Goal: Task Accomplishment & Management: Use online tool/utility

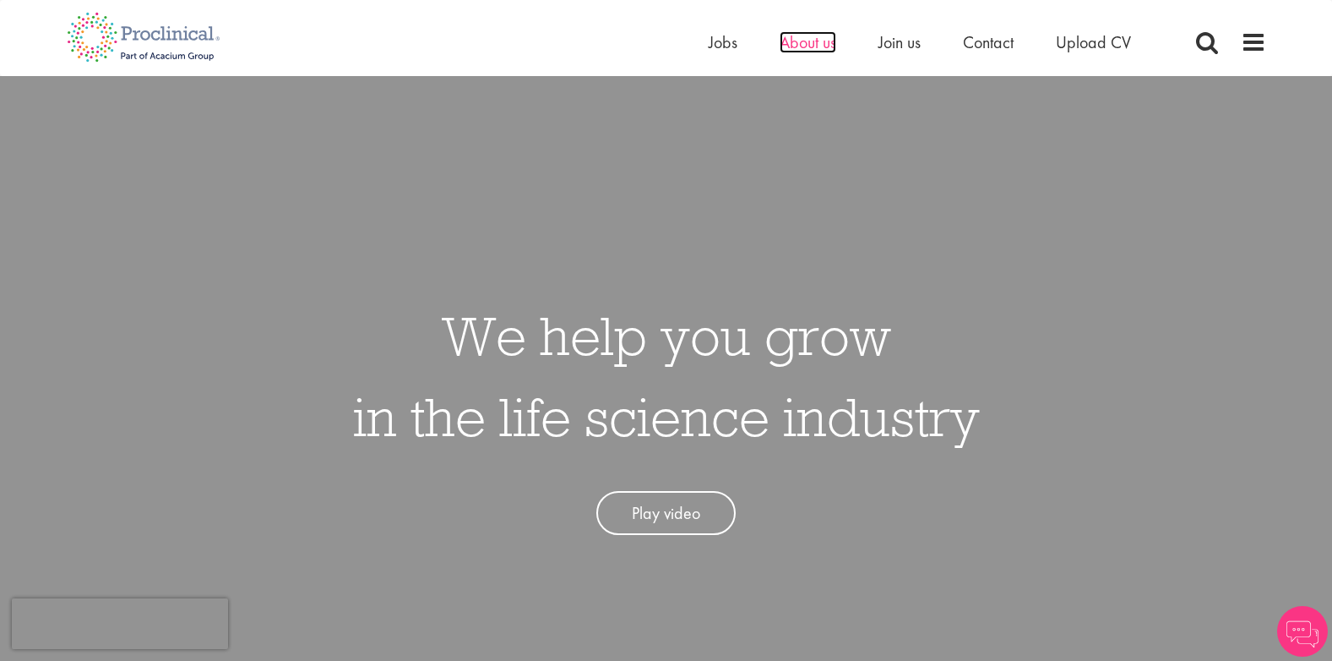
drag, startPoint x: 0, startPoint y: 0, endPoint x: 792, endPoint y: 39, distance: 793.4
click at [792, 39] on span "About us" at bounding box center [808, 42] width 57 height 22
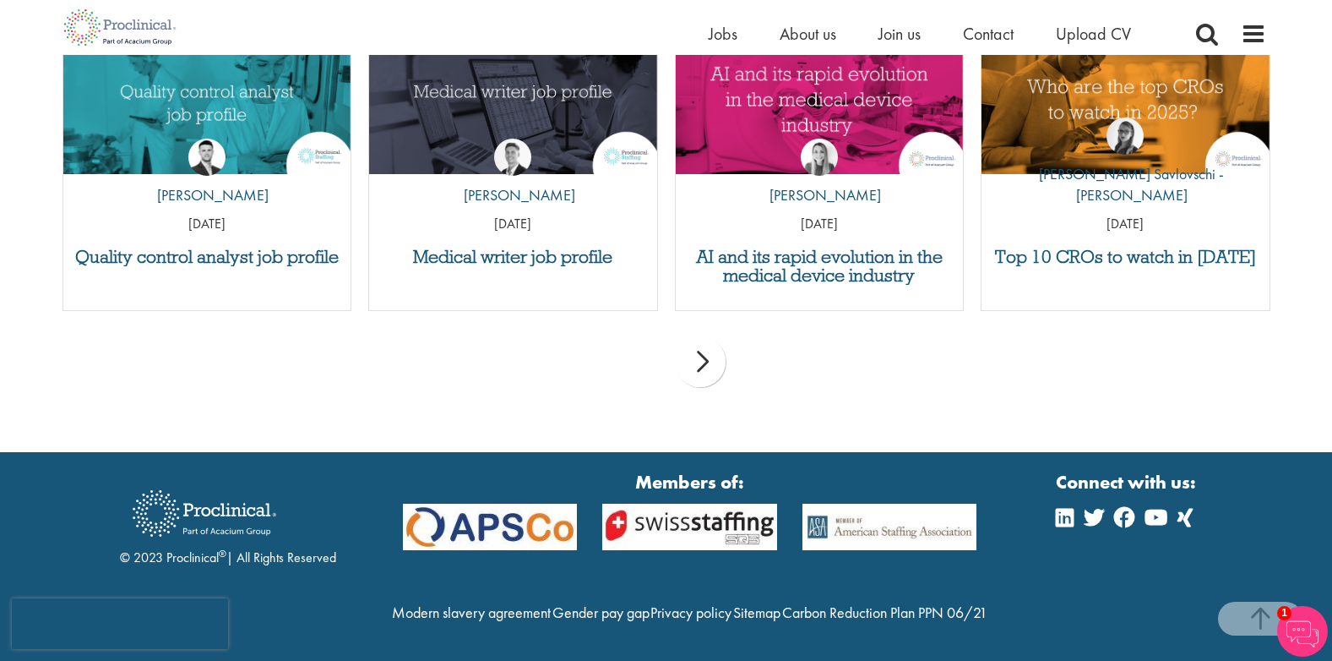
scroll to position [3689, 0]
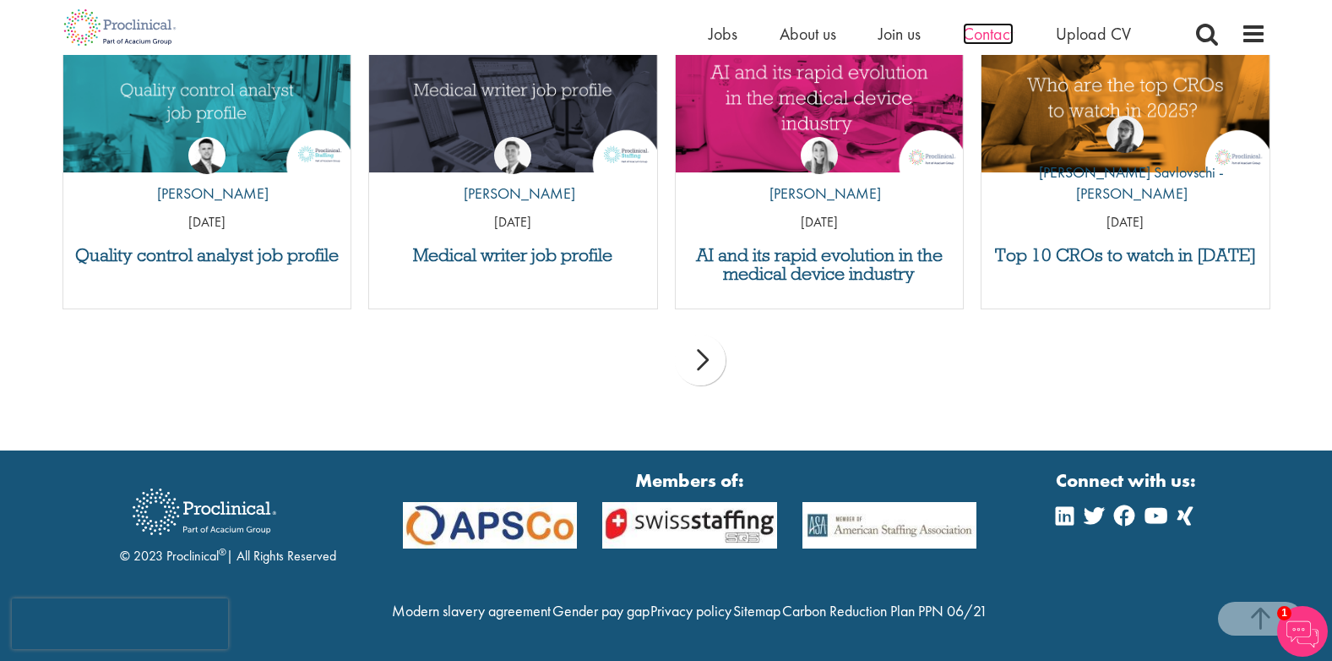
click at [993, 41] on span "Contact" at bounding box center [988, 34] width 51 height 22
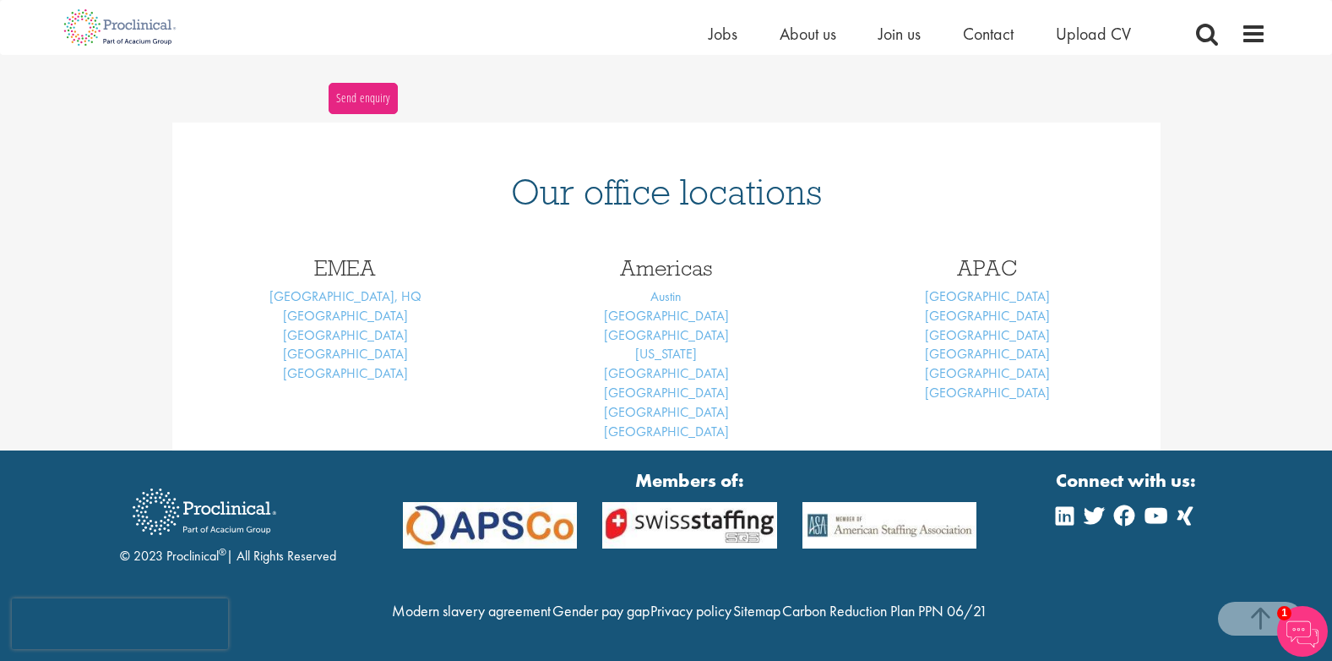
scroll to position [668, 0]
click at [341, 307] on link "Basel" at bounding box center [345, 316] width 125 height 18
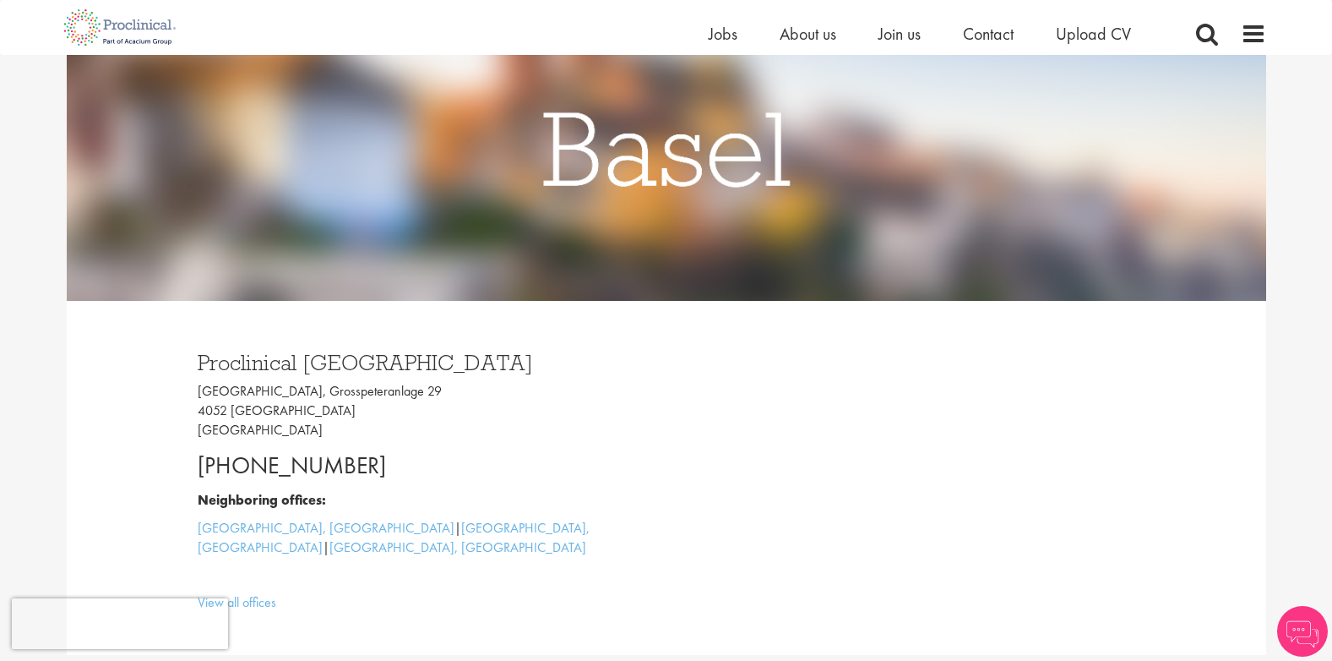
scroll to position [253, 0]
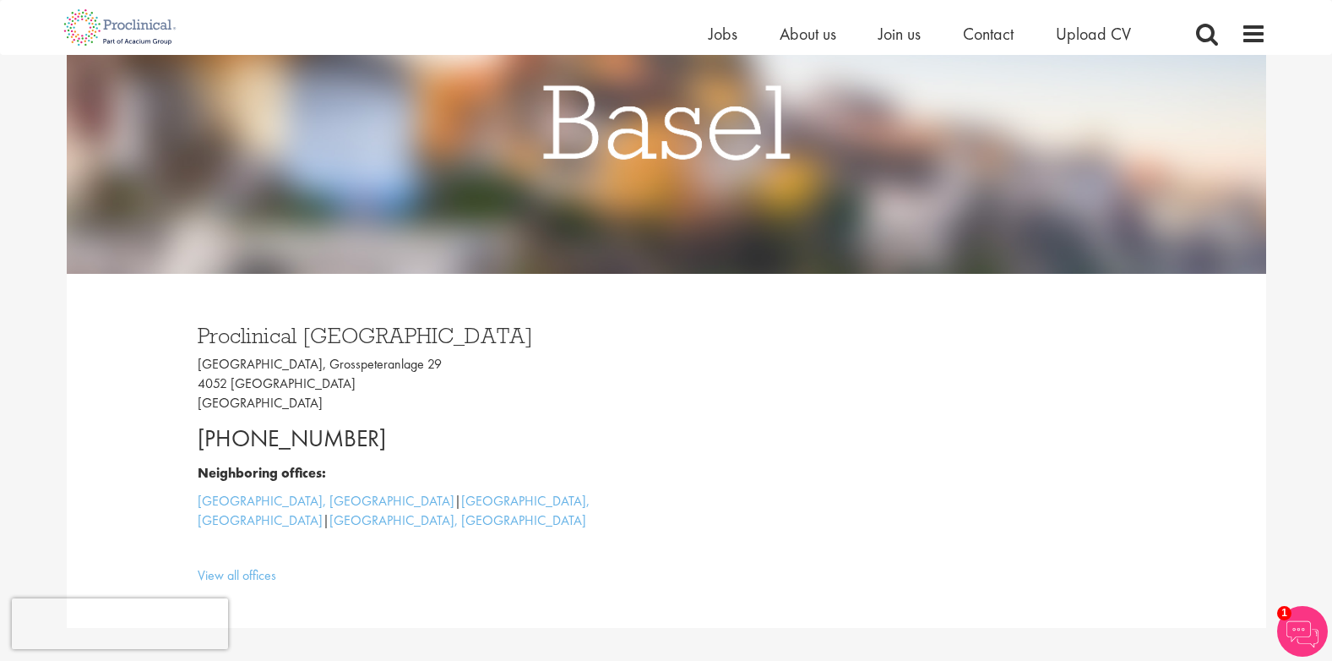
drag, startPoint x: 393, startPoint y: 437, endPoint x: 196, endPoint y: 439, distance: 196.9
click at [196, 439] on div "Proclinical Switzerland Grosspeter Tower, Grosspeteranlage 29 4052 Basel Switze…" at bounding box center [426, 451] width 482 height 286
copy p "+41 61 508 7070"
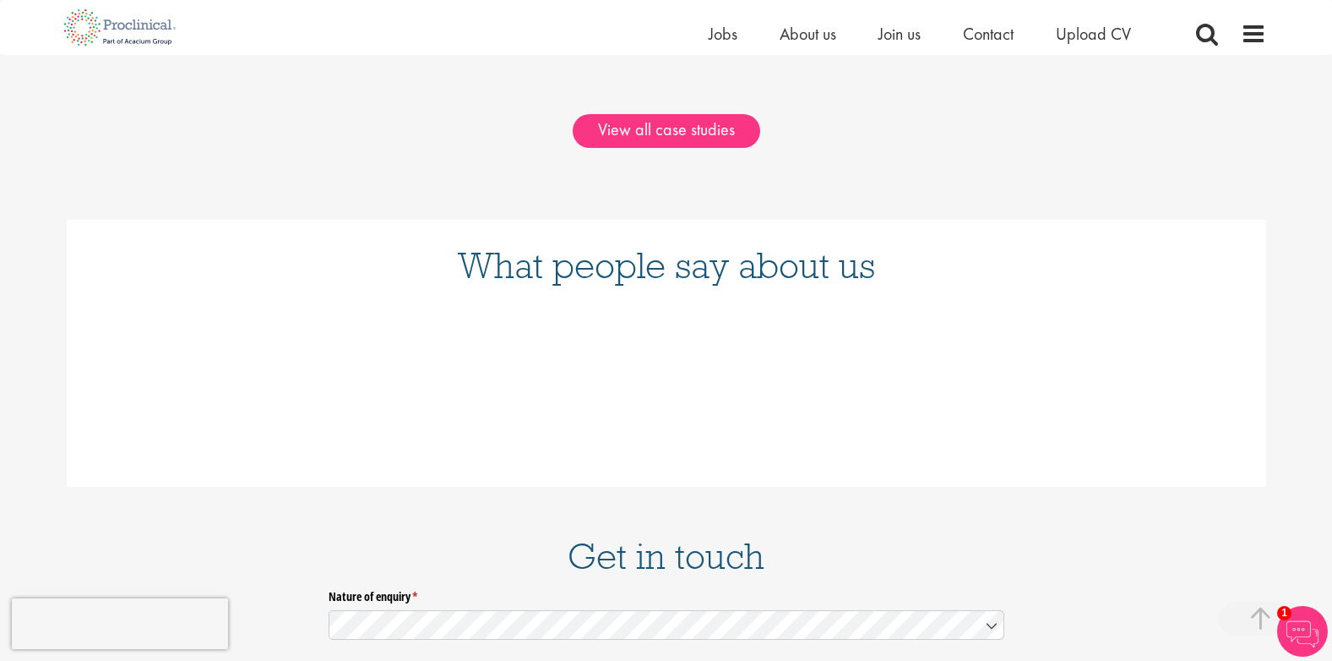
scroll to position [0, 0]
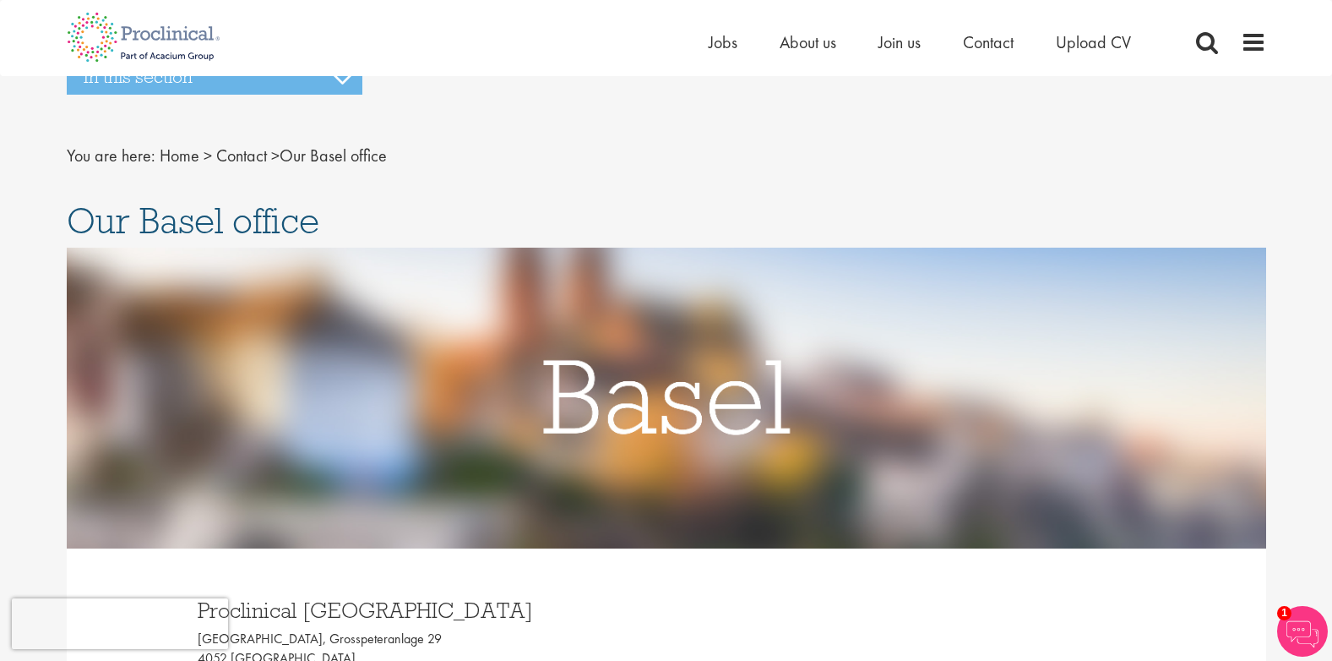
click at [689, 47] on div "Home Jobs About us Join us Contact Upload CV" at bounding box center [660, 31] width 1212 height 63
click at [719, 42] on span "Jobs" at bounding box center [723, 42] width 29 height 22
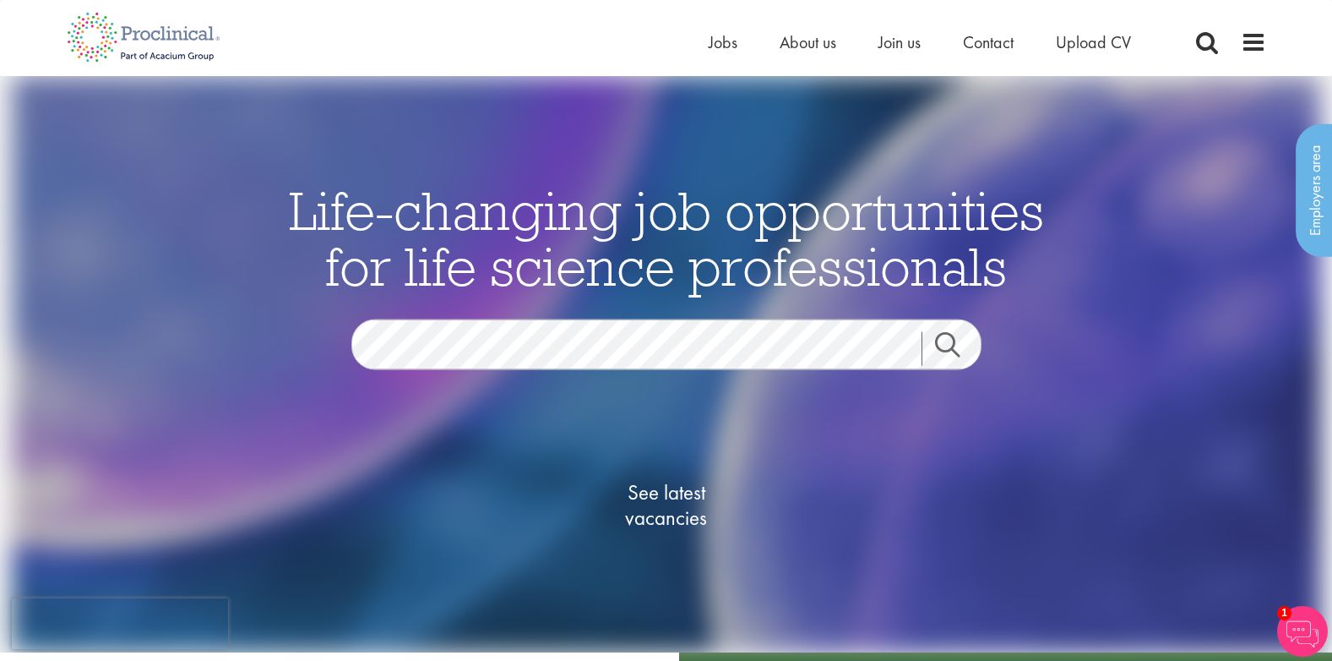
click at [947, 344] on link "Search" at bounding box center [958, 349] width 73 height 34
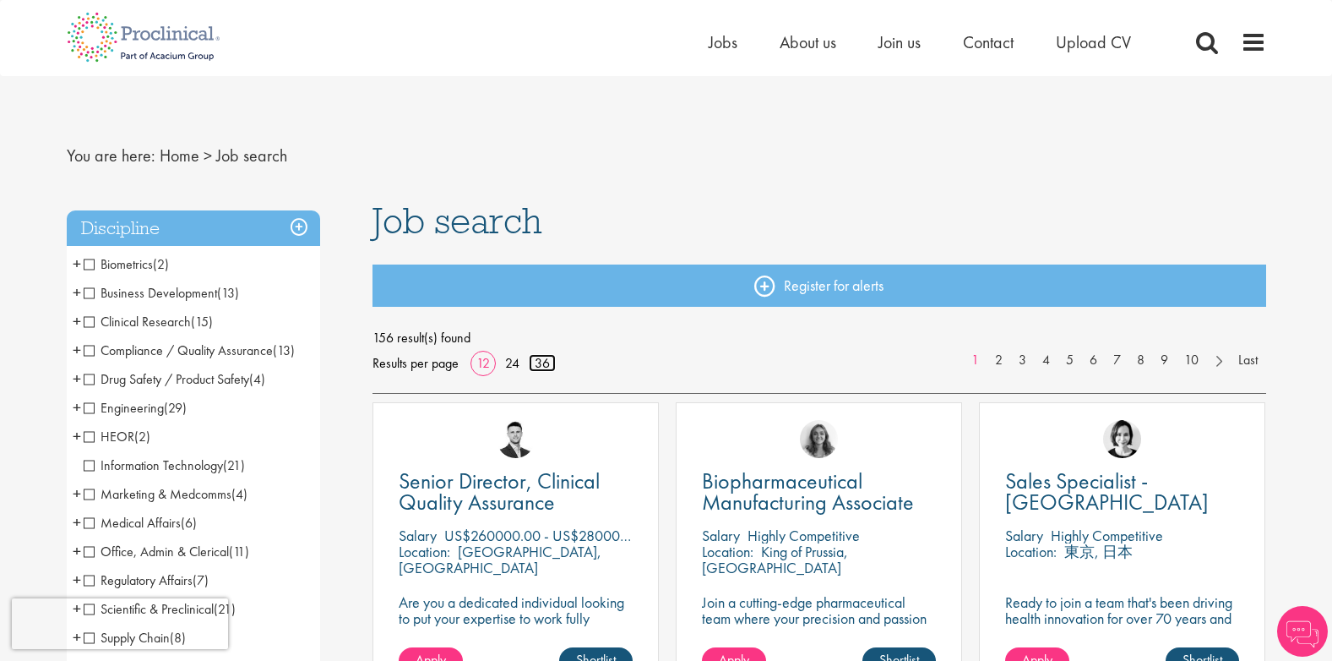
drag, startPoint x: 534, startPoint y: 362, endPoint x: 457, endPoint y: 328, distance: 84.3
click at [534, 362] on link "36" at bounding box center [542, 363] width 27 height 18
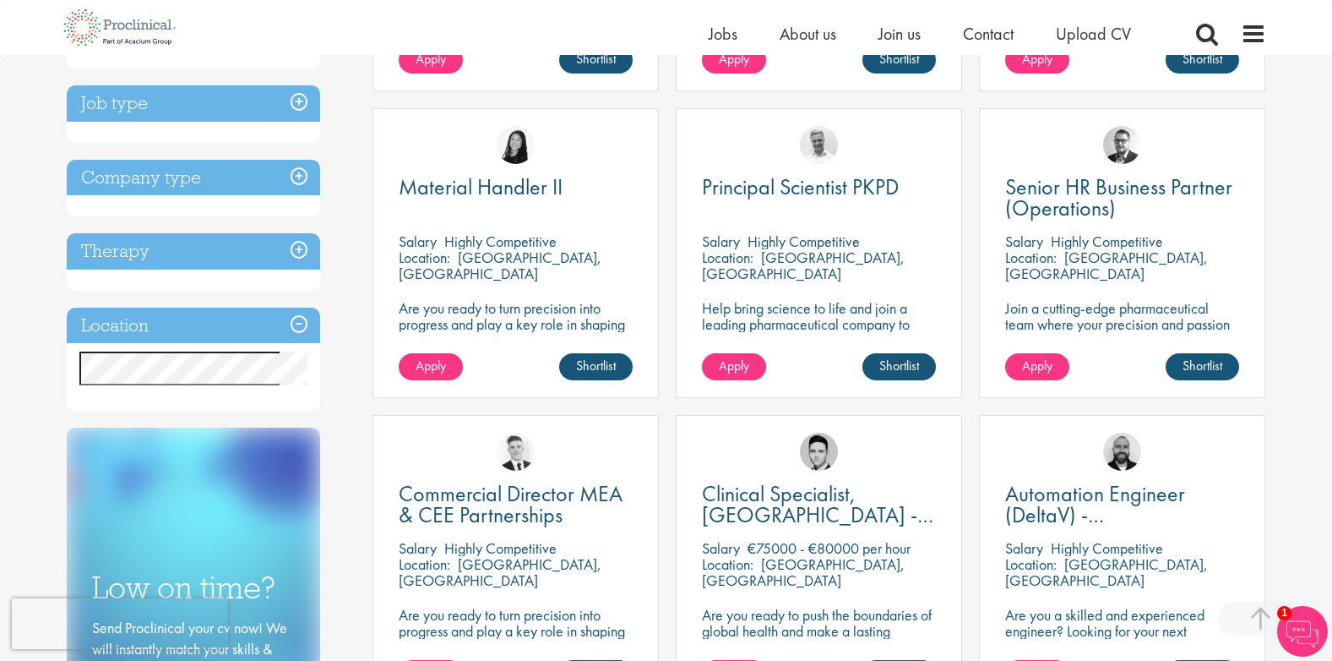
scroll to position [591, 0]
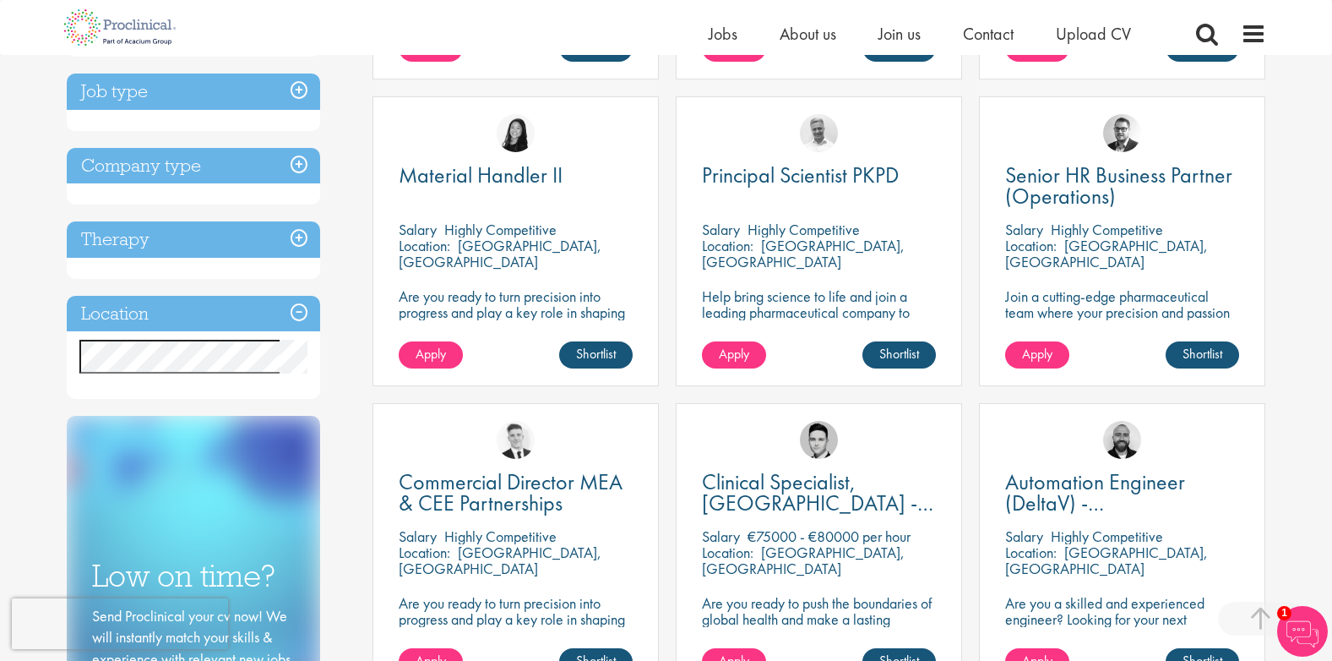
click at [351, 267] on div "Discipline Biometrics (2) - + Statistics (2) Business Development (13) - + Sale…" at bounding box center [207, 223] width 307 height 1269
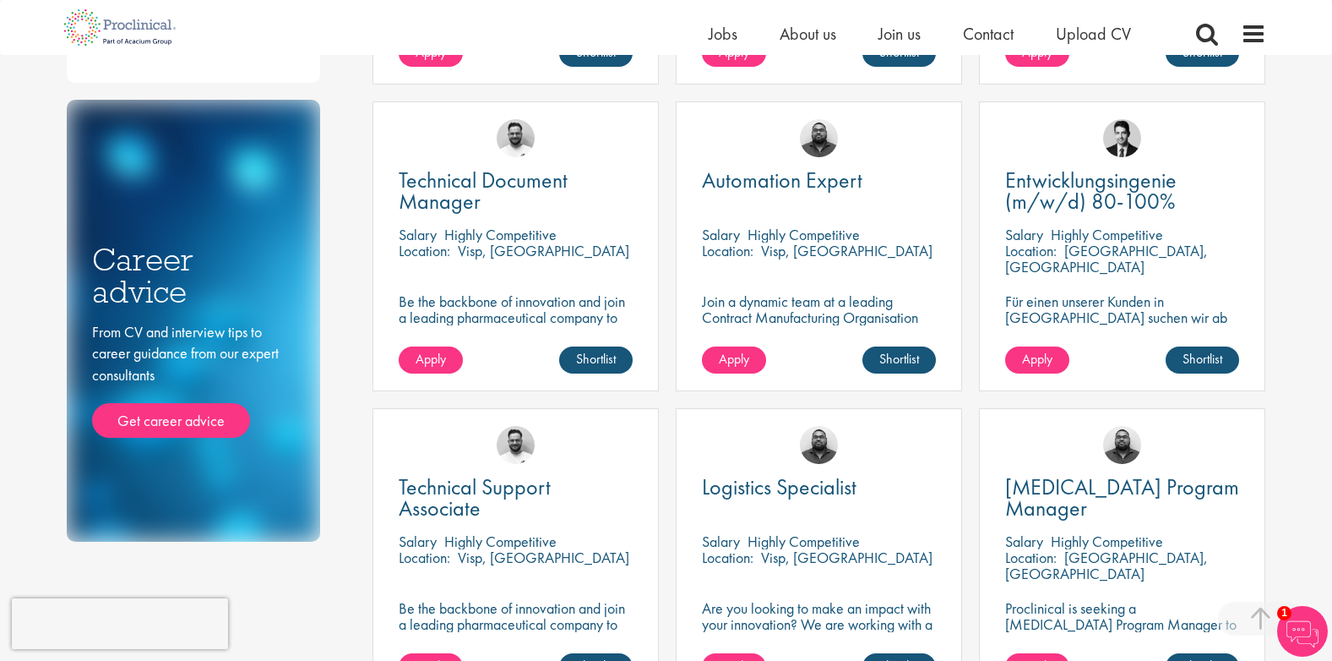
scroll to position [845, 0]
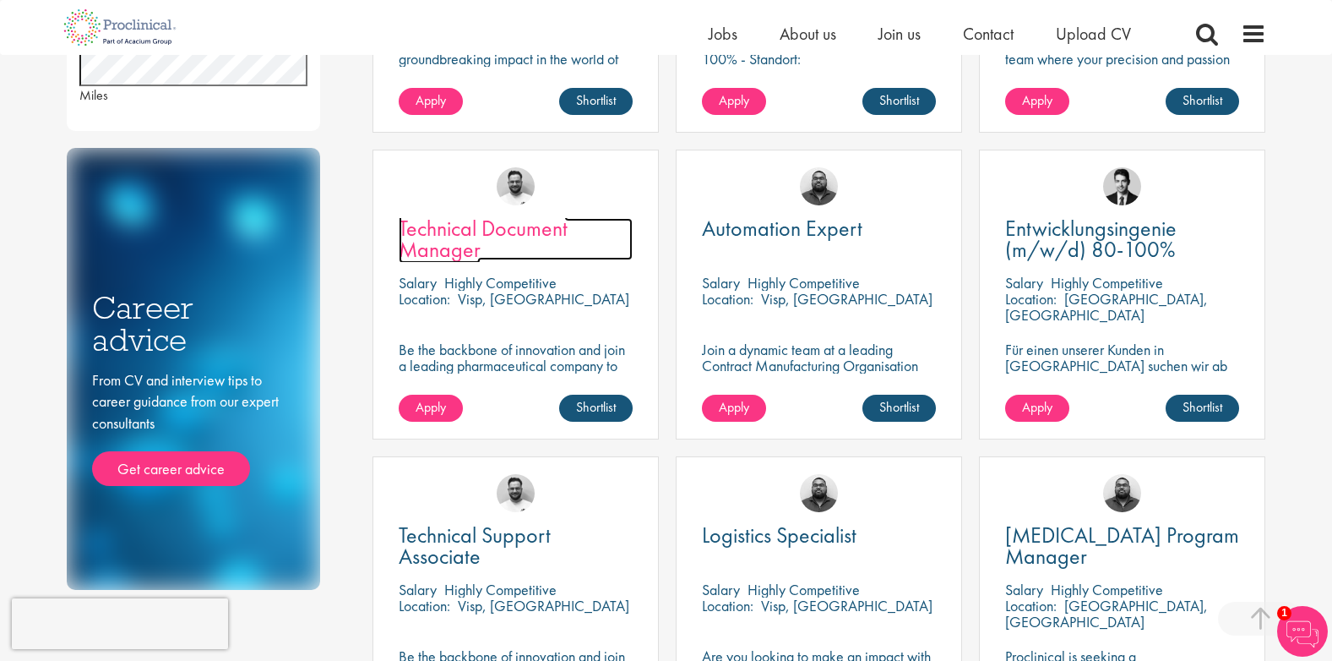
click at [465, 228] on span "Technical Document Manager" at bounding box center [483, 239] width 169 height 50
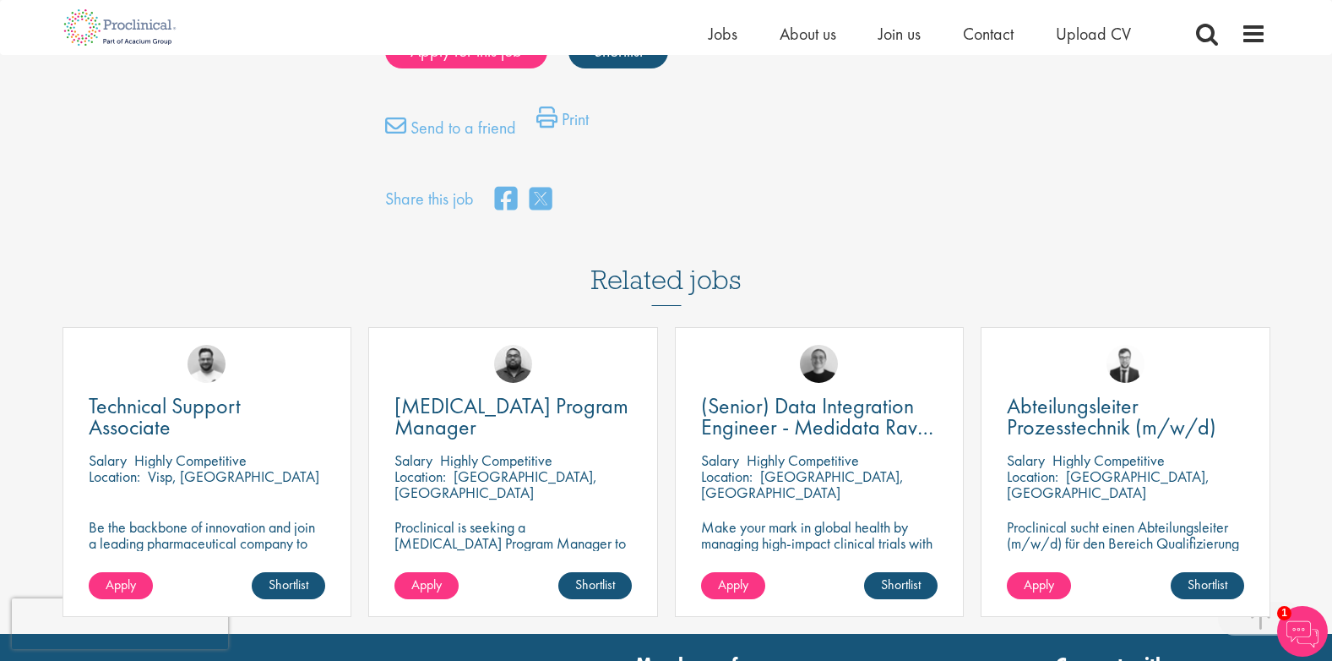
scroll to position [1352, 0]
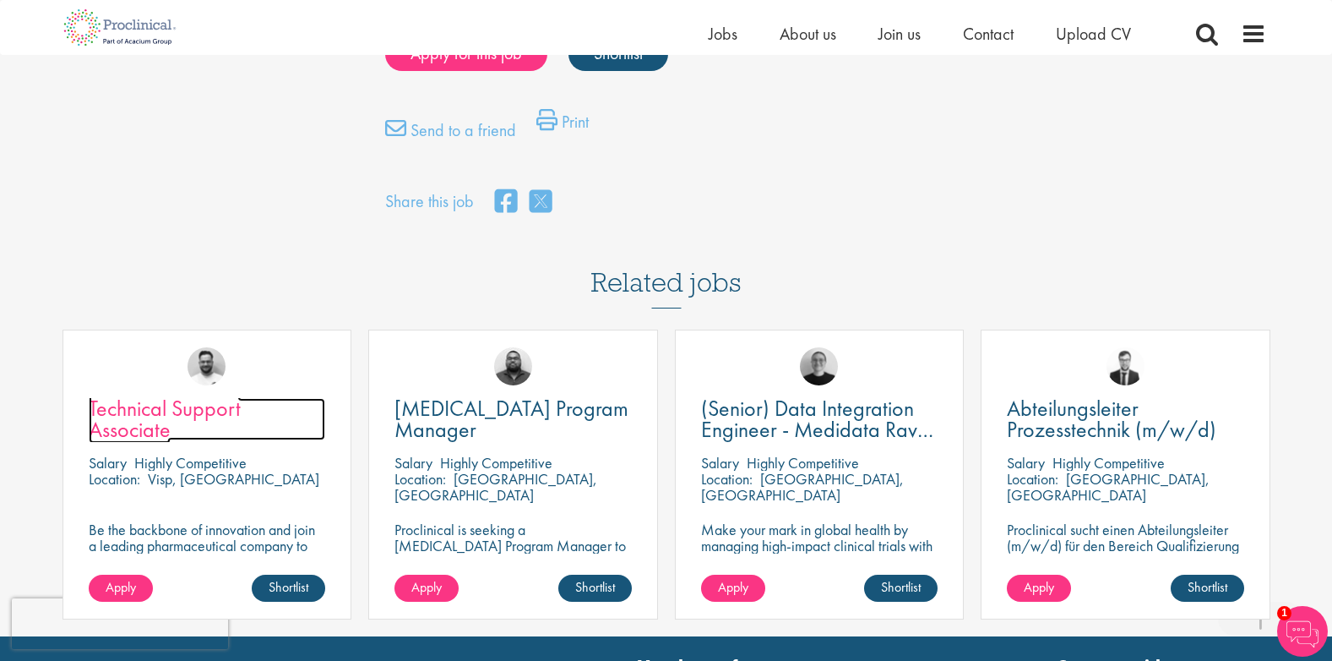
click at [167, 420] on span "Technical Support Associate" at bounding box center [165, 419] width 152 height 50
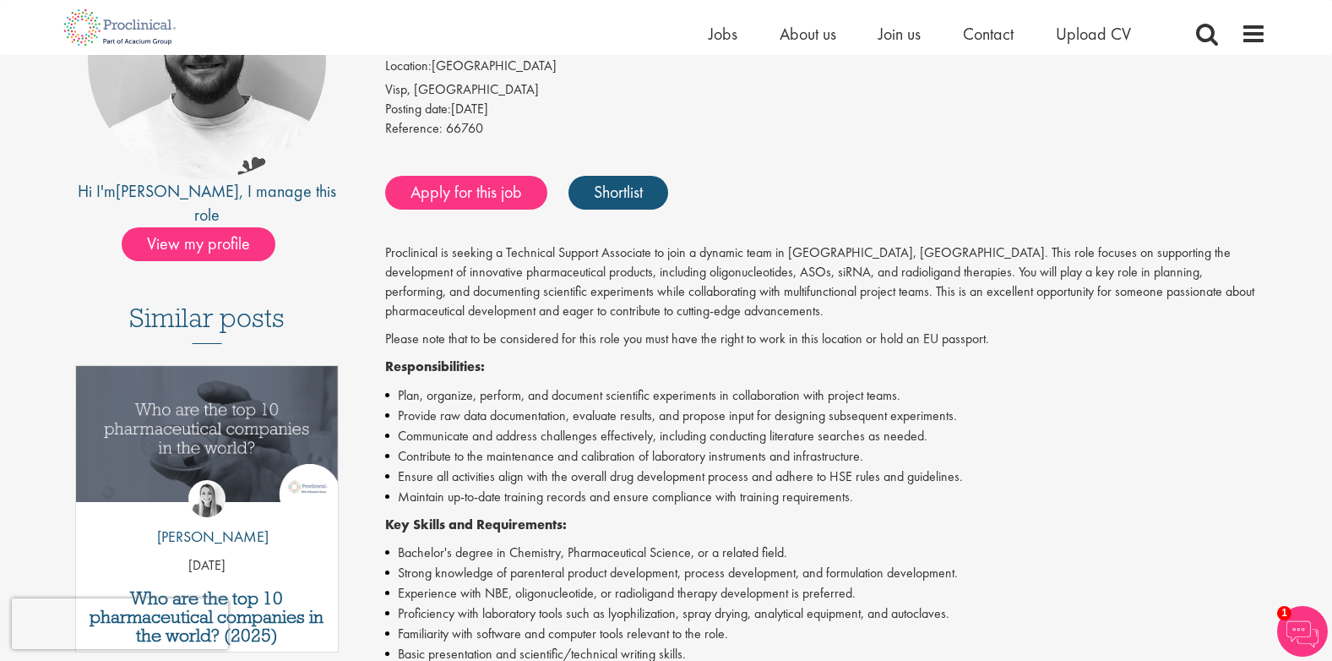
scroll to position [253, 0]
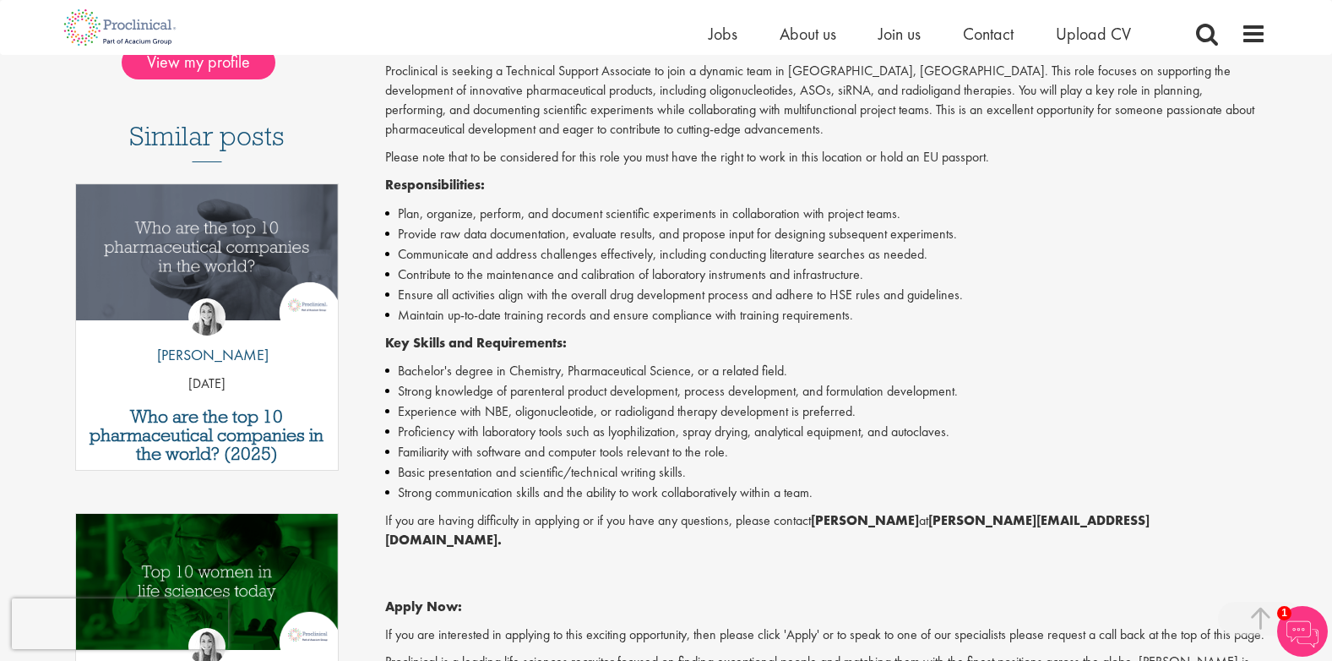
scroll to position [439, 0]
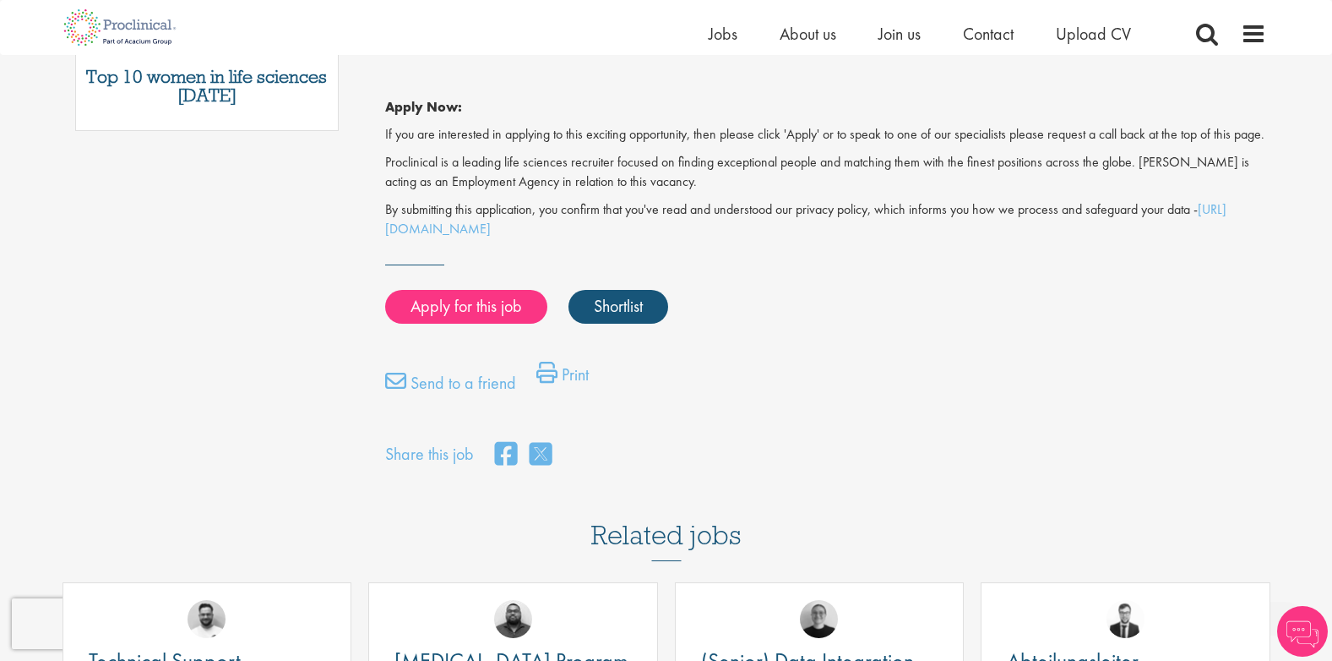
scroll to position [1098, 0]
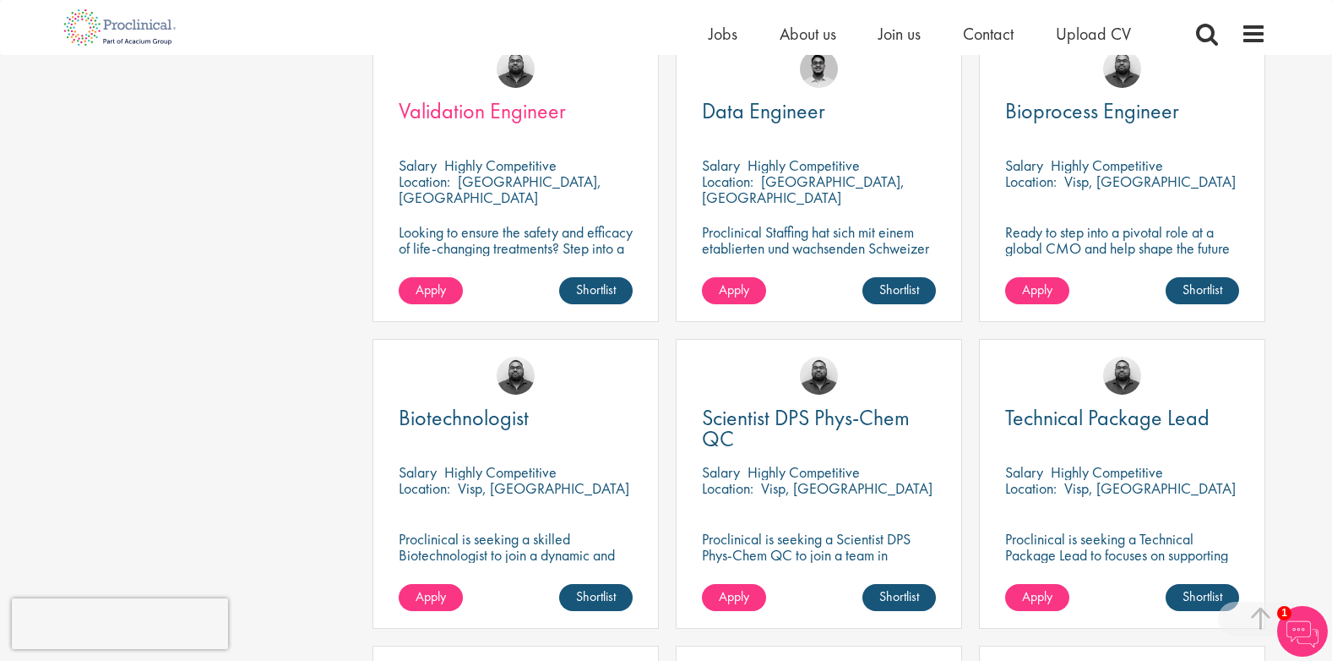
scroll to position [2112, 0]
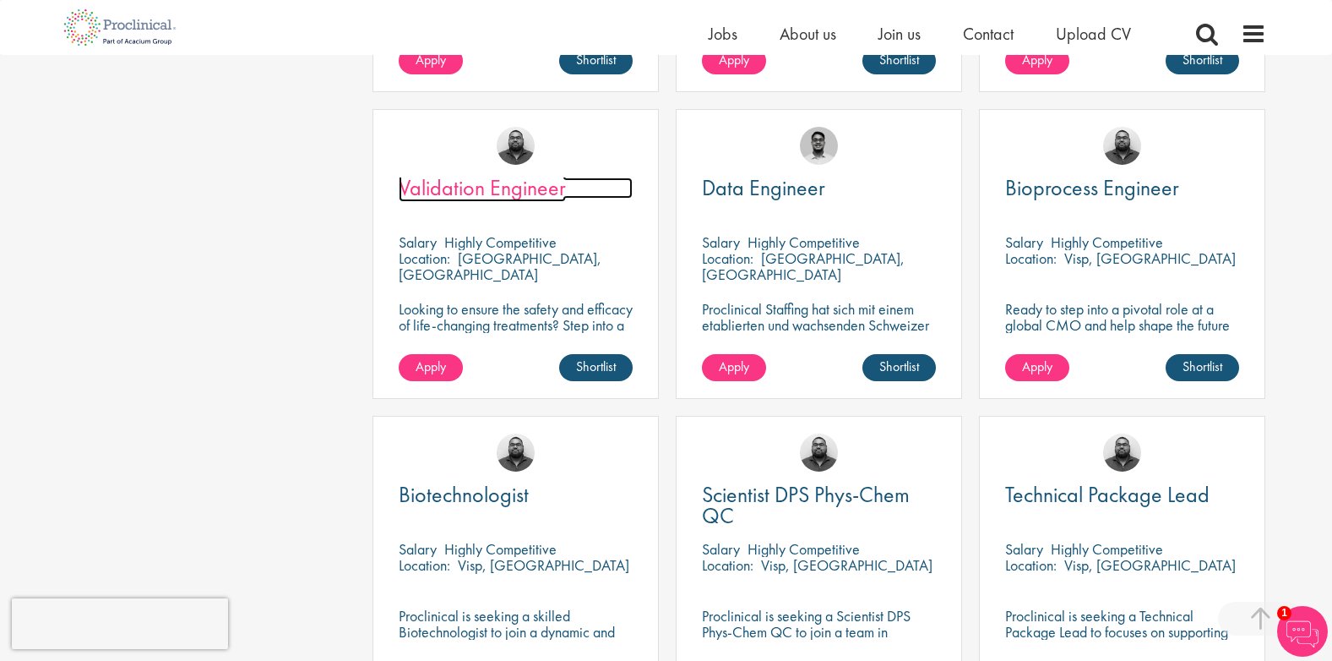
click at [556, 186] on span "Validation Engineer" at bounding box center [482, 187] width 167 height 29
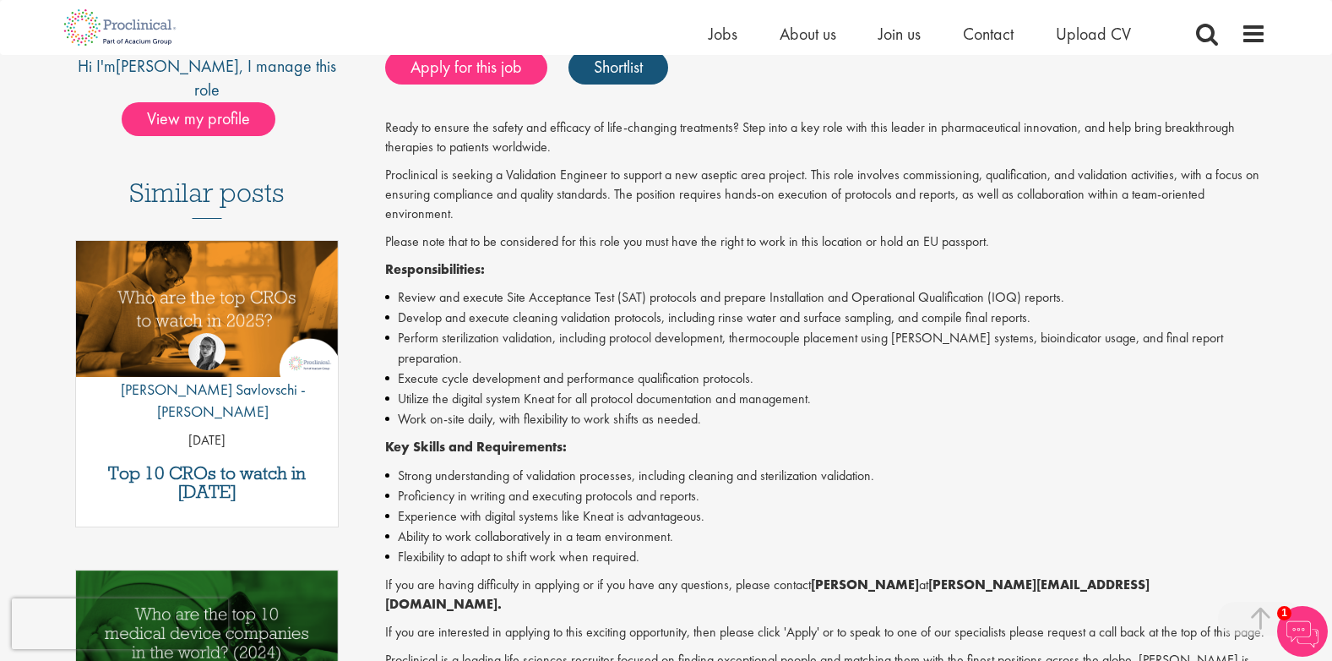
scroll to position [338, 0]
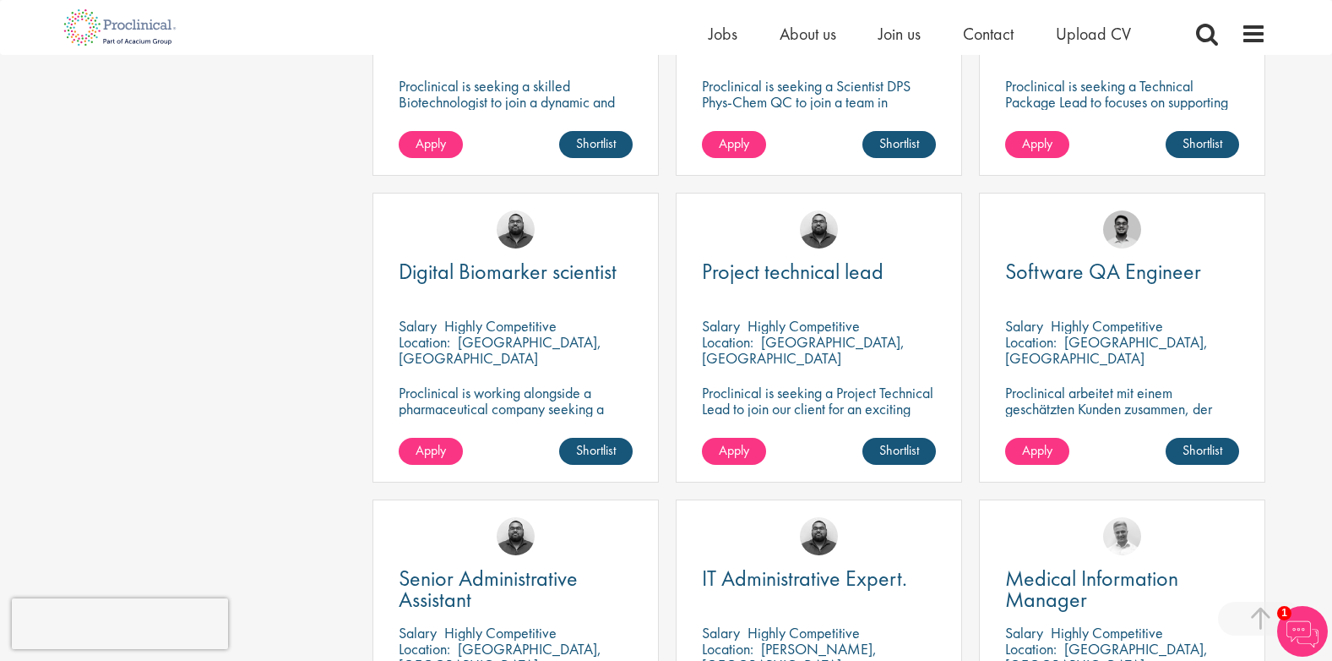
scroll to position [2726, 0]
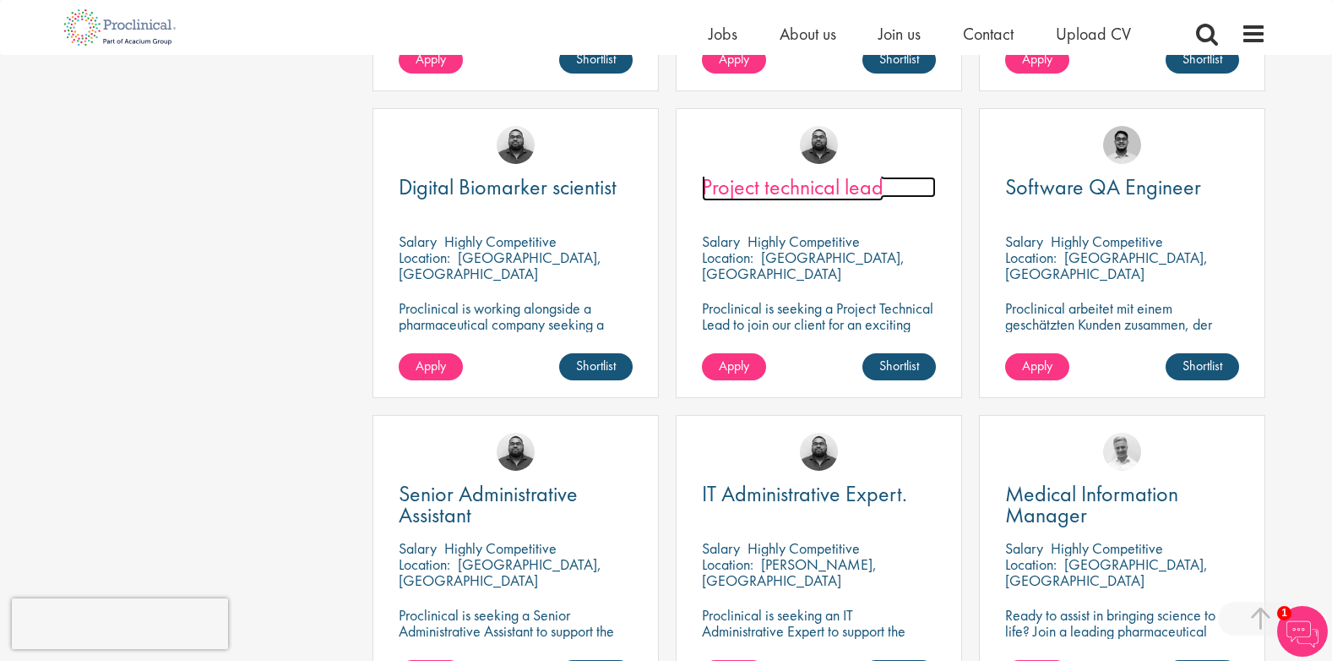
click at [861, 192] on span "Project technical lead" at bounding box center [793, 186] width 182 height 29
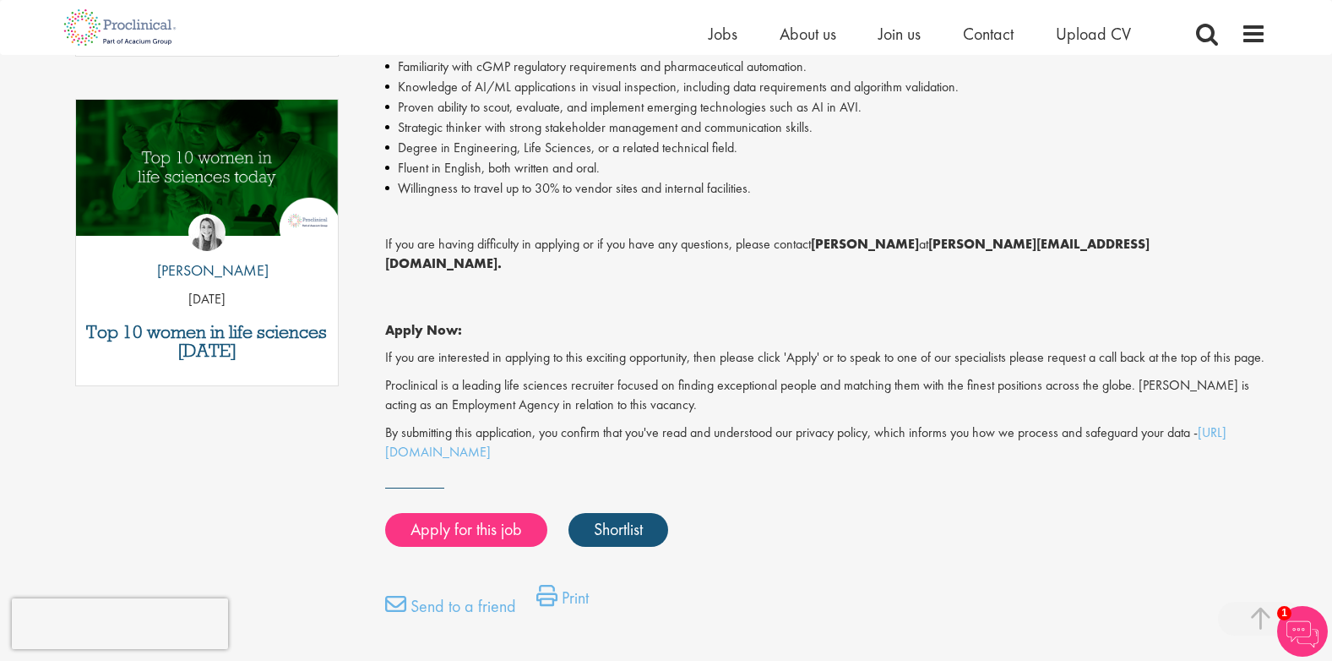
scroll to position [845, 0]
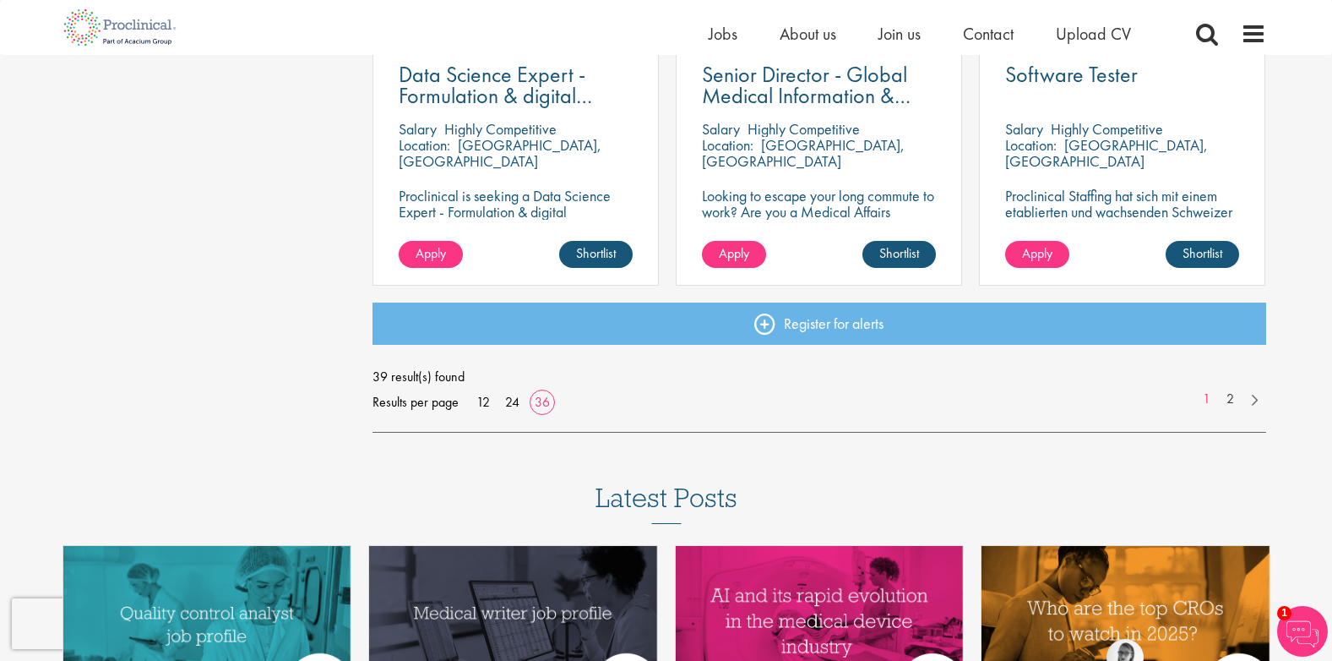
scroll to position [3763, 0]
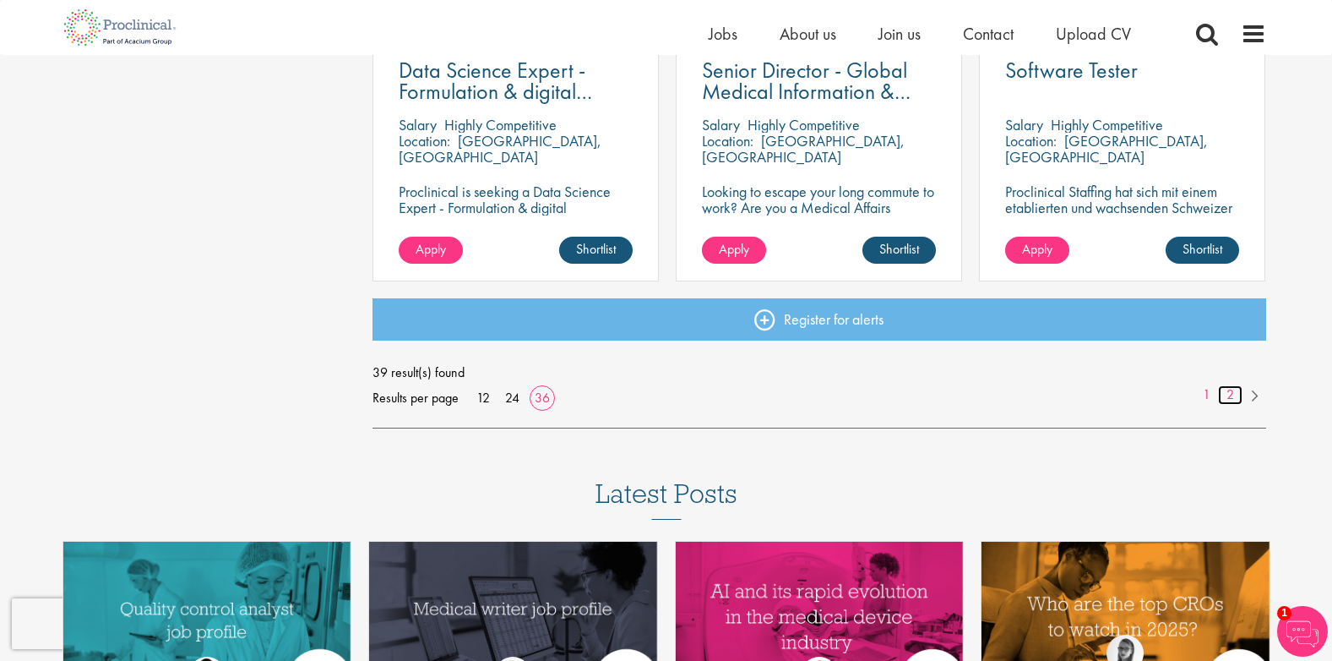
click at [1228, 389] on link "2" at bounding box center [1230, 394] width 25 height 19
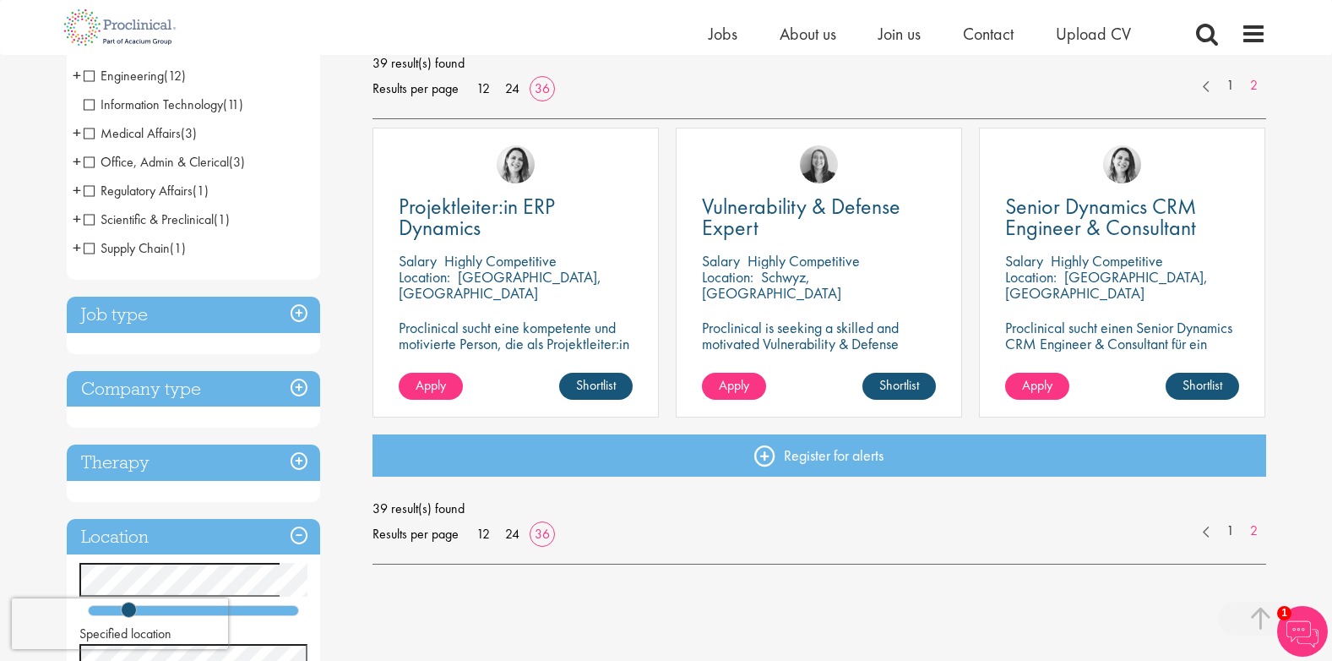
scroll to position [338, 0]
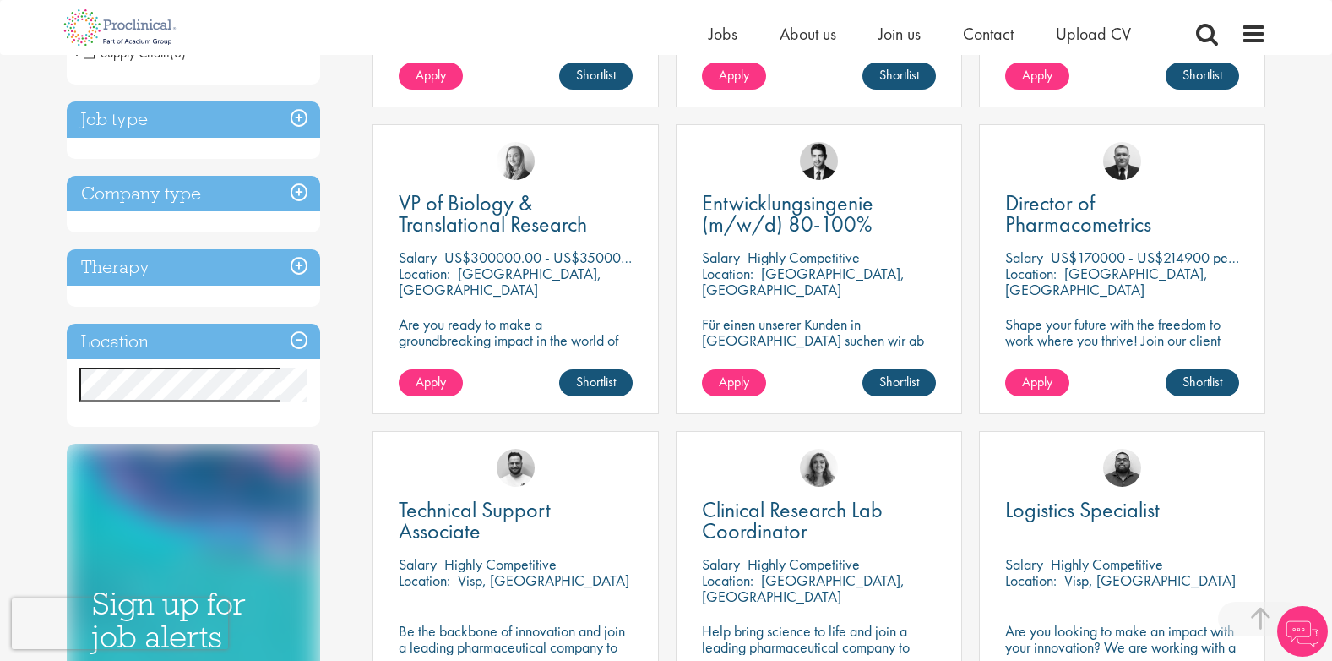
scroll to position [591, 0]
